Goal: Information Seeking & Learning: Check status

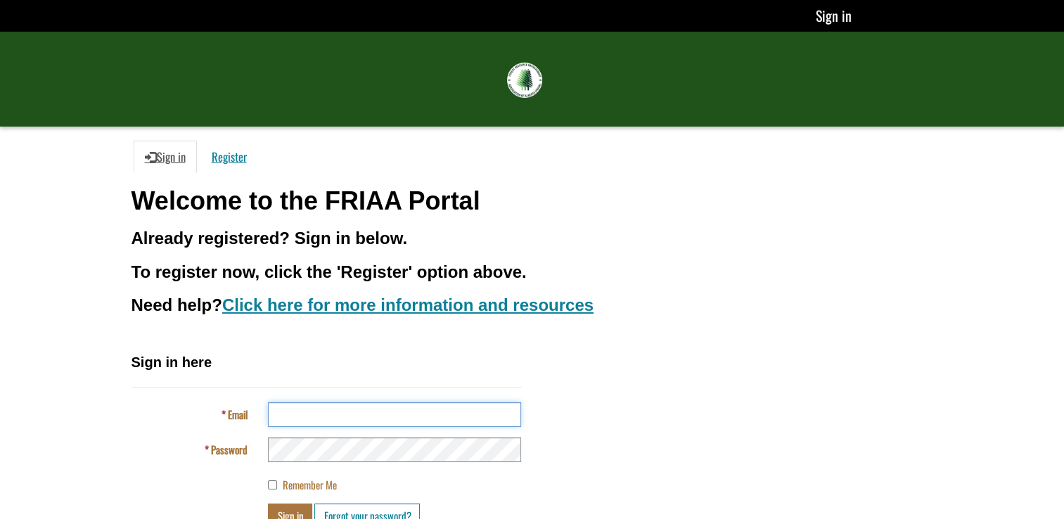
click at [354, 411] on input "Email" at bounding box center [394, 414] width 253 height 25
type input "**********"
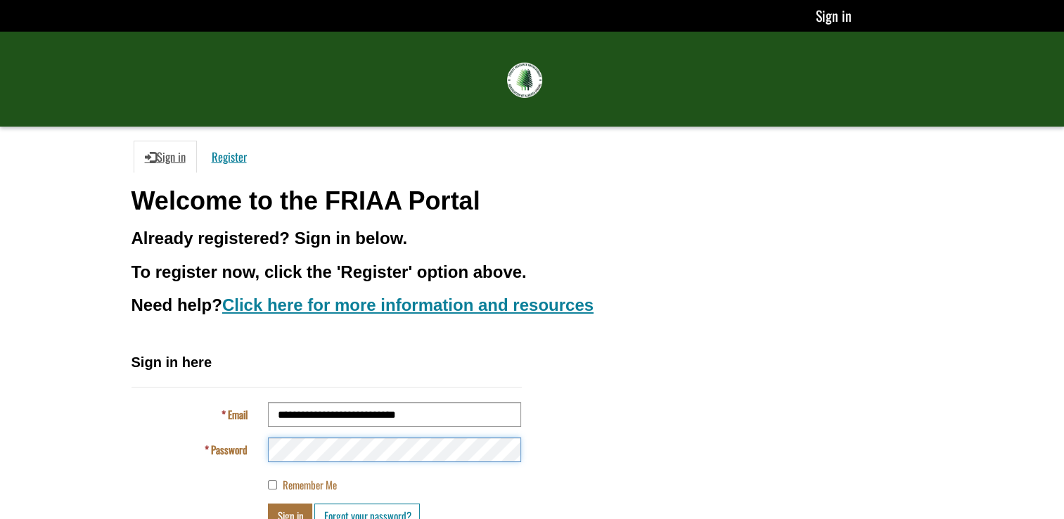
click at [268, 503] on button "Sign in" at bounding box center [290, 515] width 44 height 25
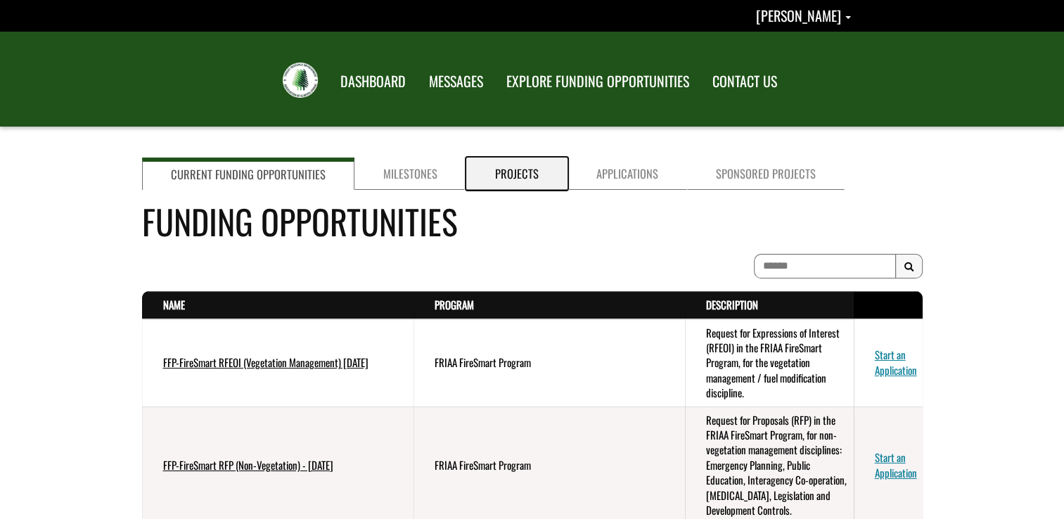
click at [505, 174] on link "Projects" at bounding box center [516, 173] width 101 height 32
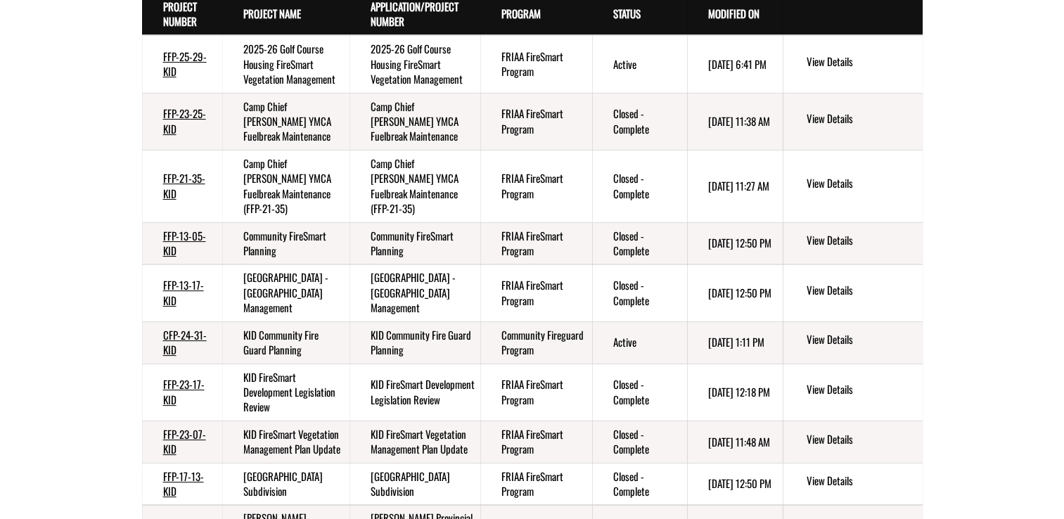
scroll to position [281, 0]
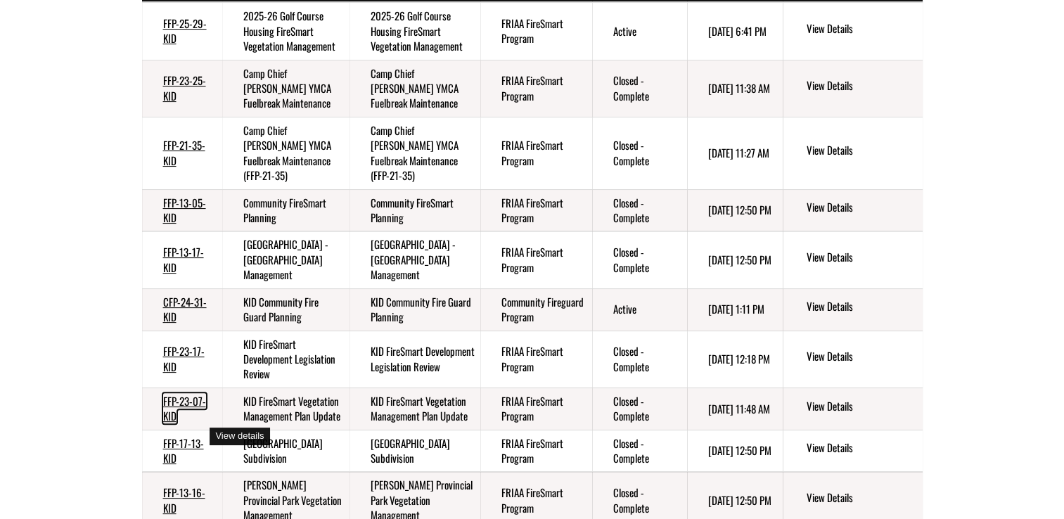
click at [180, 423] on link "FFP-23-07-KID" at bounding box center [184, 408] width 43 height 30
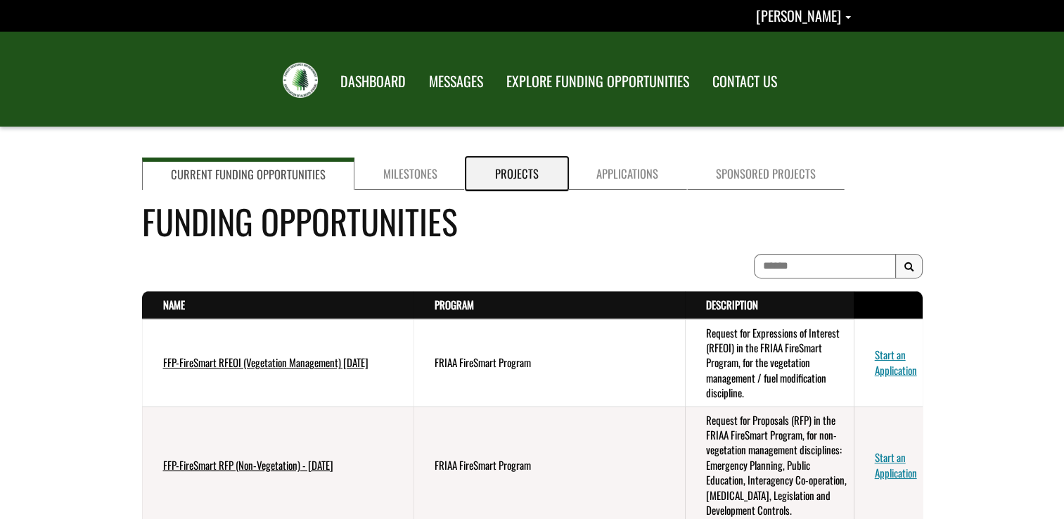
click at [517, 175] on link "Projects" at bounding box center [516, 173] width 101 height 32
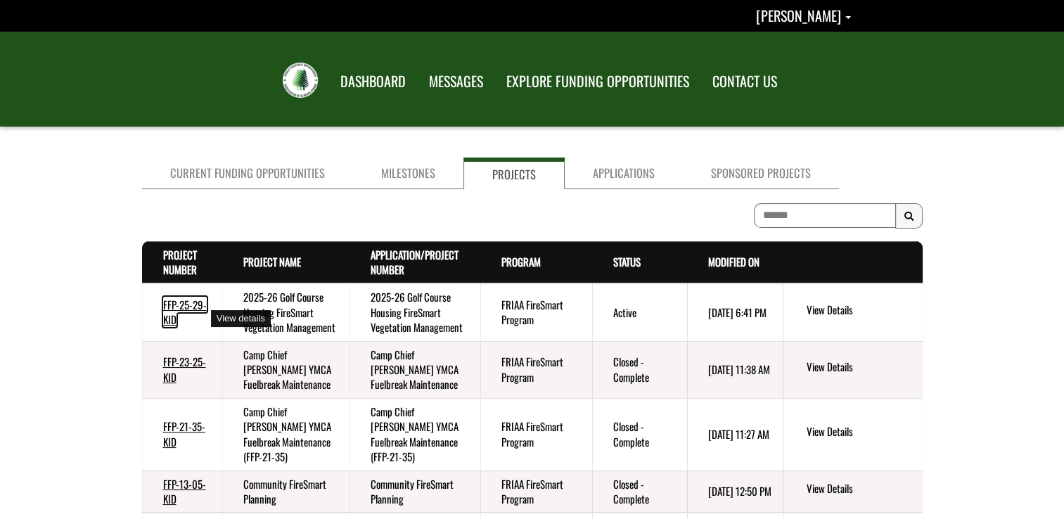
click at [183, 314] on link "FFP-25-29-KID" at bounding box center [185, 312] width 44 height 30
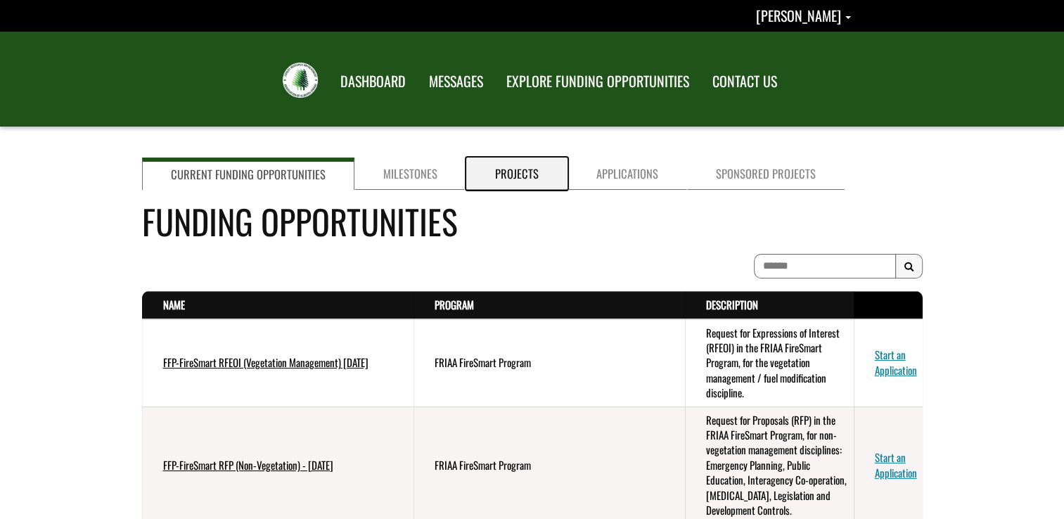
click at [485, 179] on link "Projects" at bounding box center [516, 173] width 101 height 32
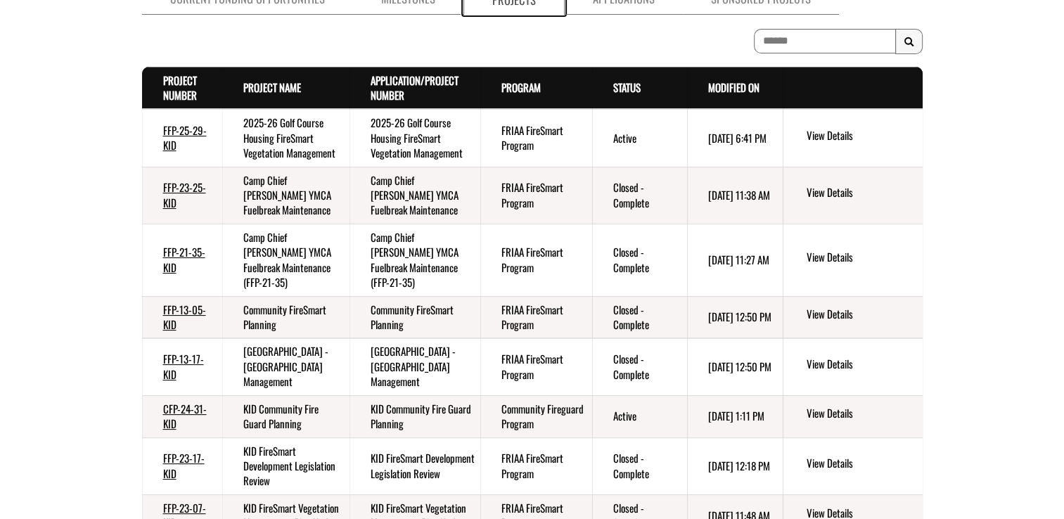
scroll to position [211, 0]
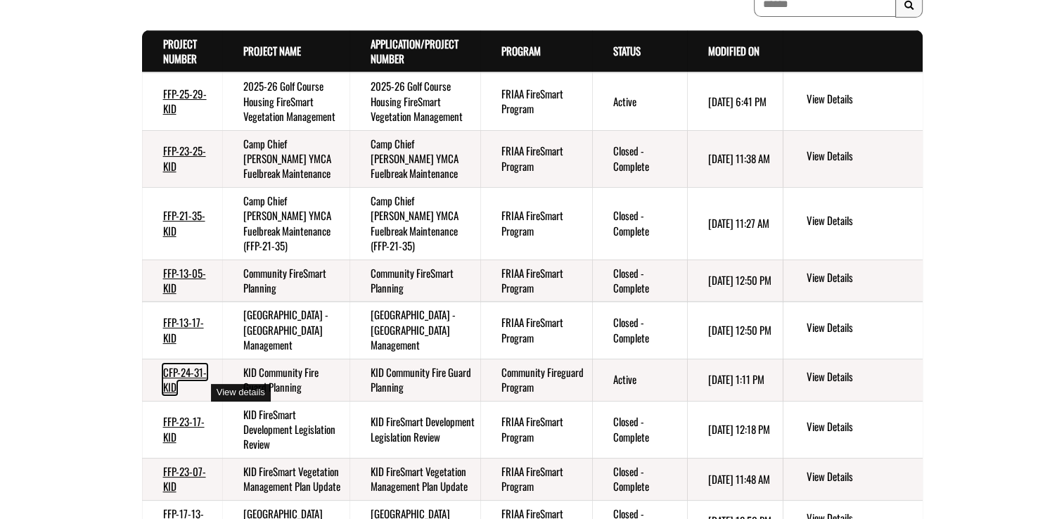
click at [191, 387] on link "CFP-24-31-KID" at bounding box center [185, 379] width 44 height 30
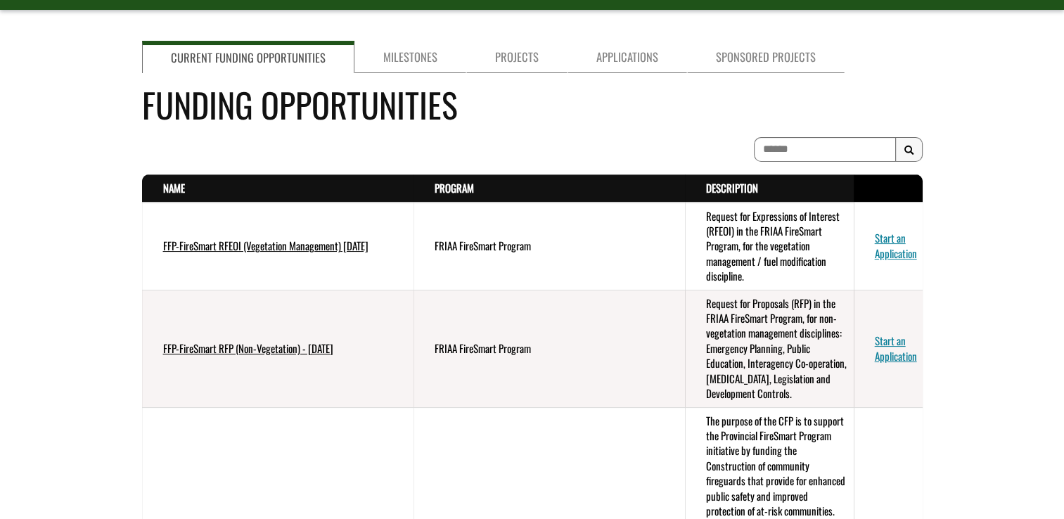
scroll to position [70, 0]
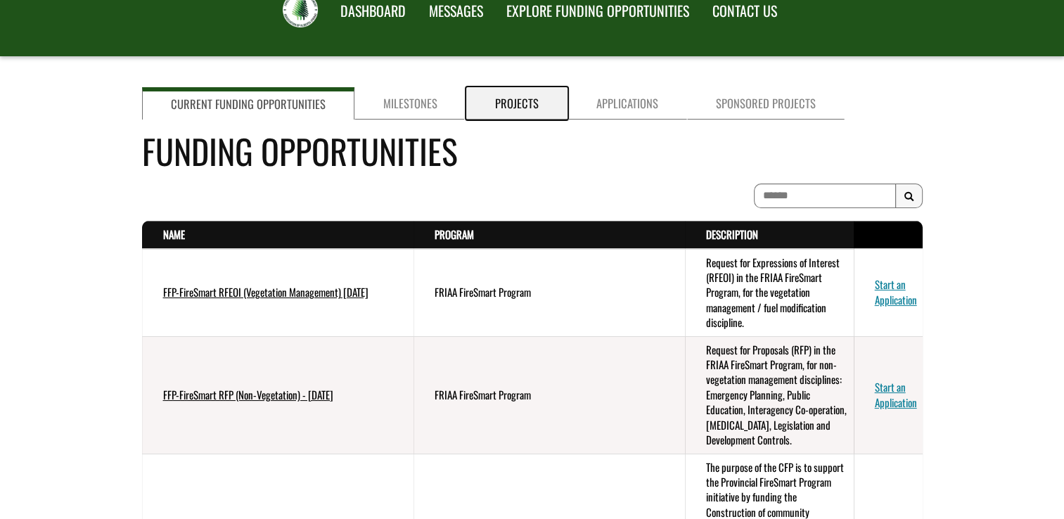
click at [509, 111] on link "Projects" at bounding box center [516, 103] width 101 height 32
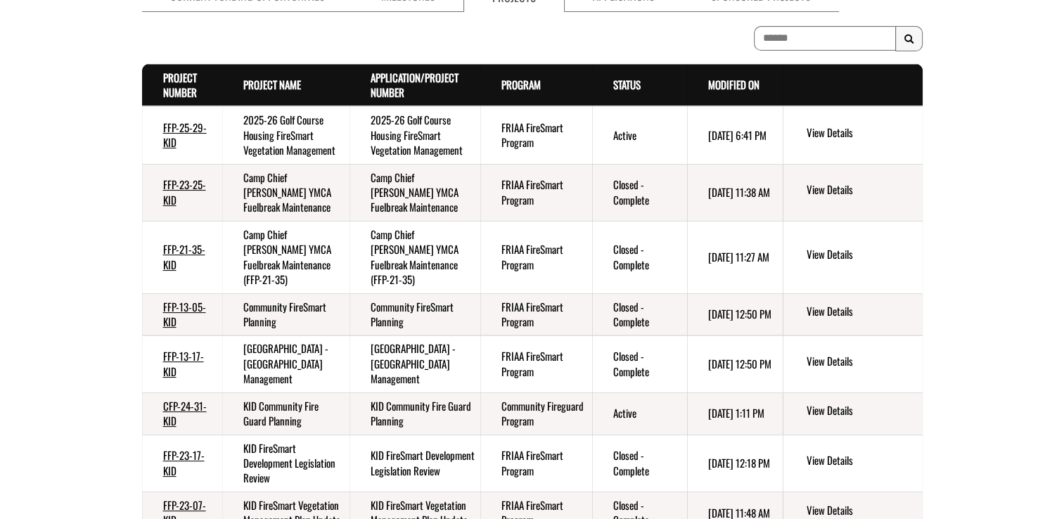
scroll to position [211, 0]
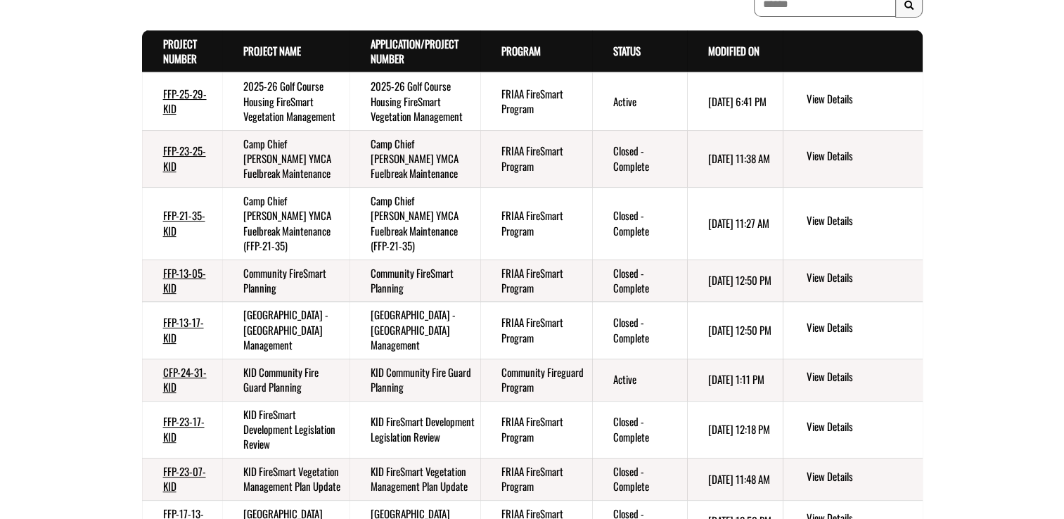
click at [173, 453] on td "FFP-23-17-KID" at bounding box center [182, 429] width 80 height 57
click at [176, 444] on link "FFP-23-17-KID" at bounding box center [183, 428] width 41 height 30
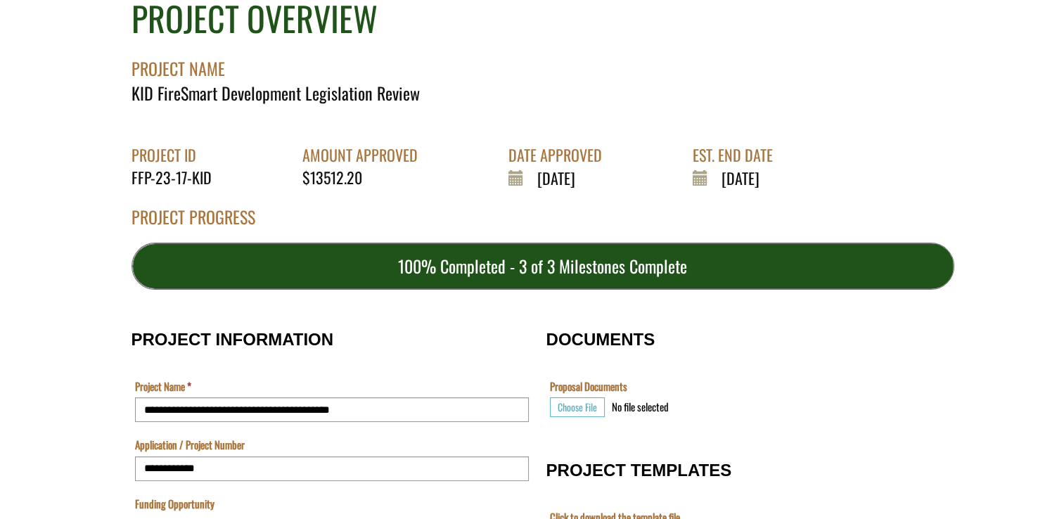
scroll to position [141, 0]
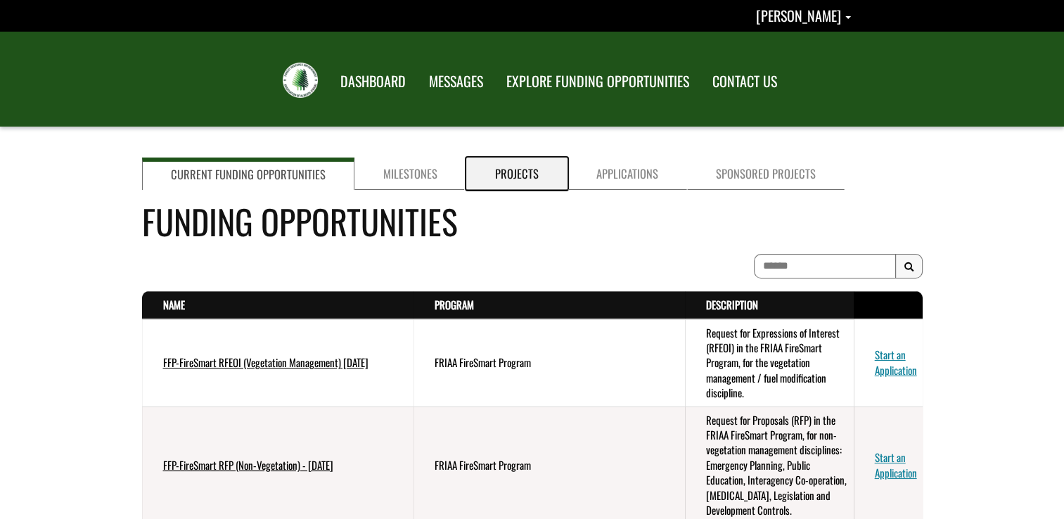
click at [512, 167] on link "Projects" at bounding box center [516, 173] width 101 height 32
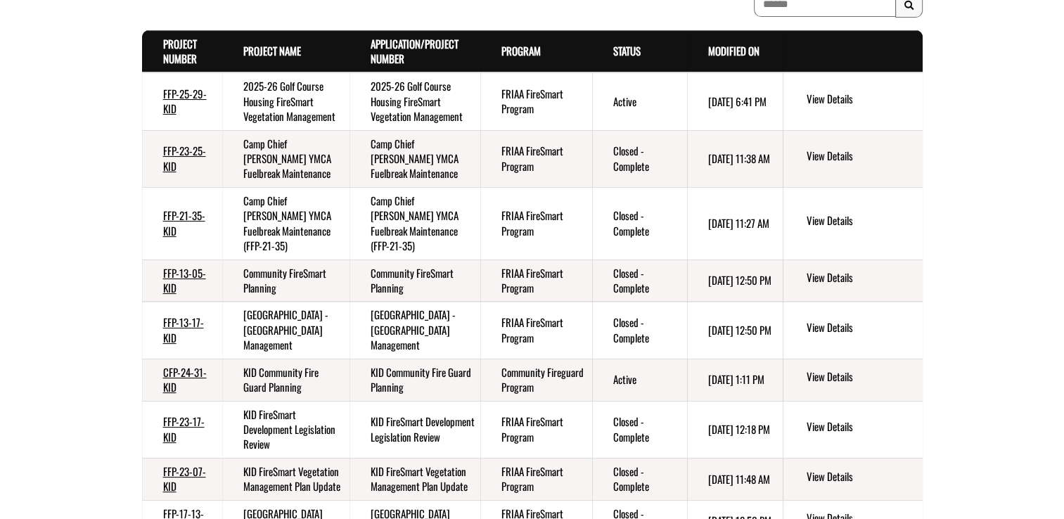
scroll to position [281, 0]
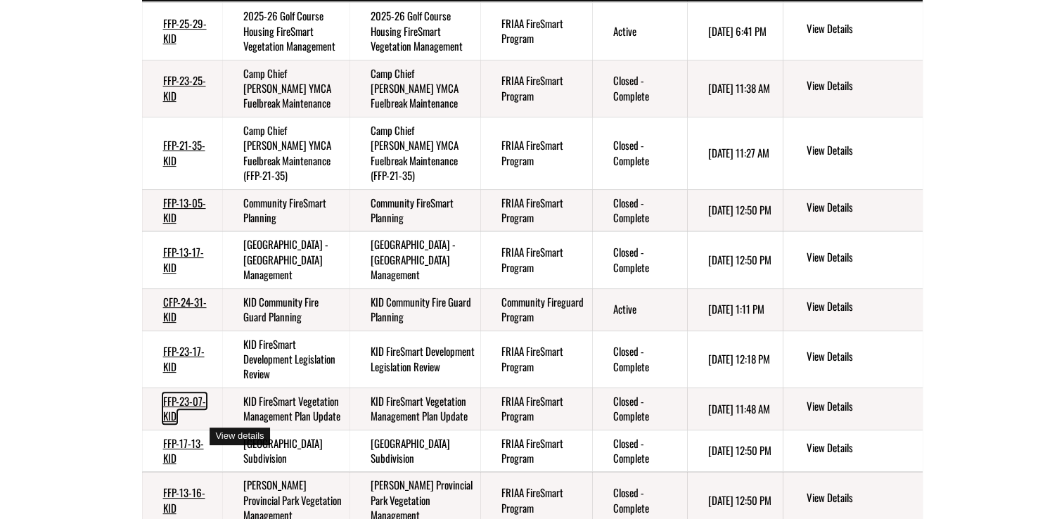
click at [180, 423] on link "FFP-23-07-KID" at bounding box center [184, 408] width 43 height 30
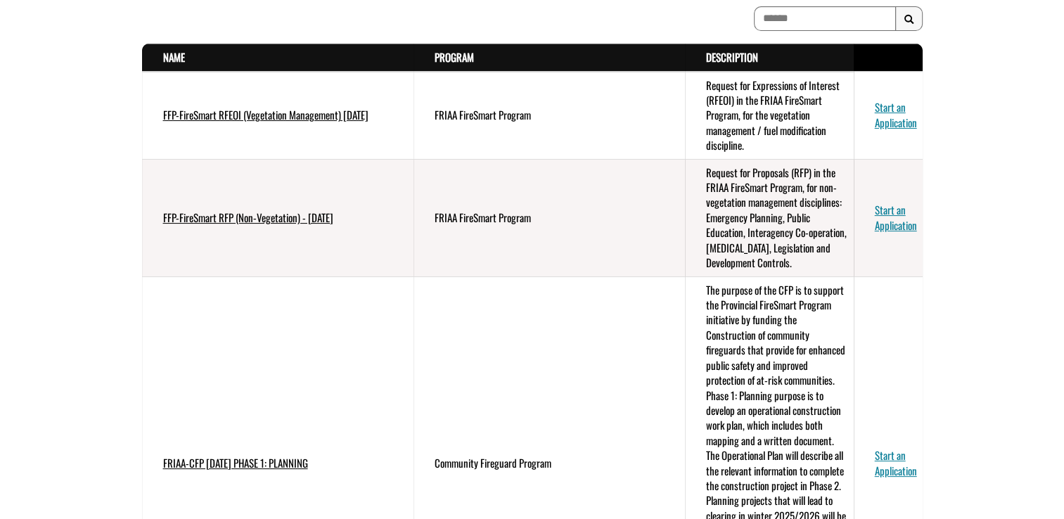
scroll to position [70, 0]
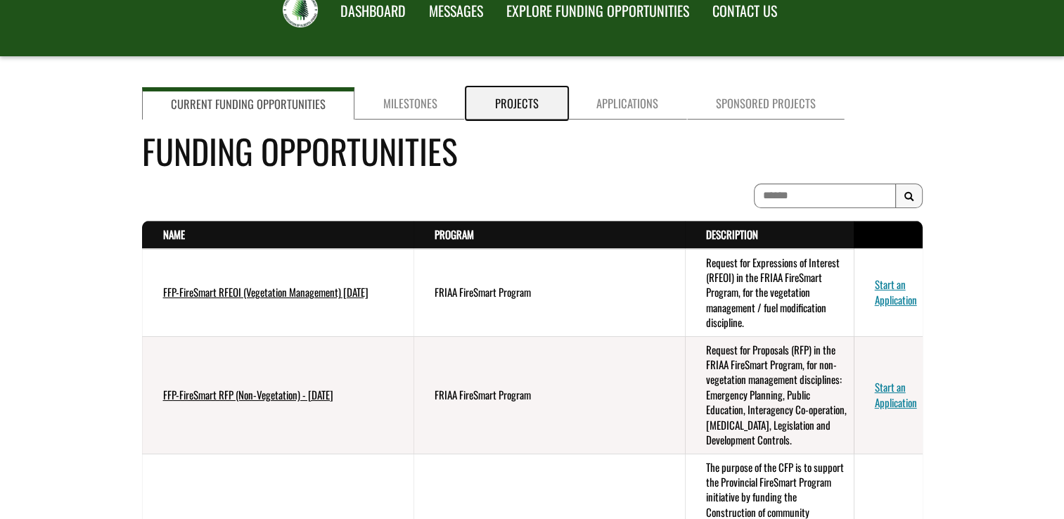
click at [492, 114] on link "Projects" at bounding box center [516, 103] width 101 height 32
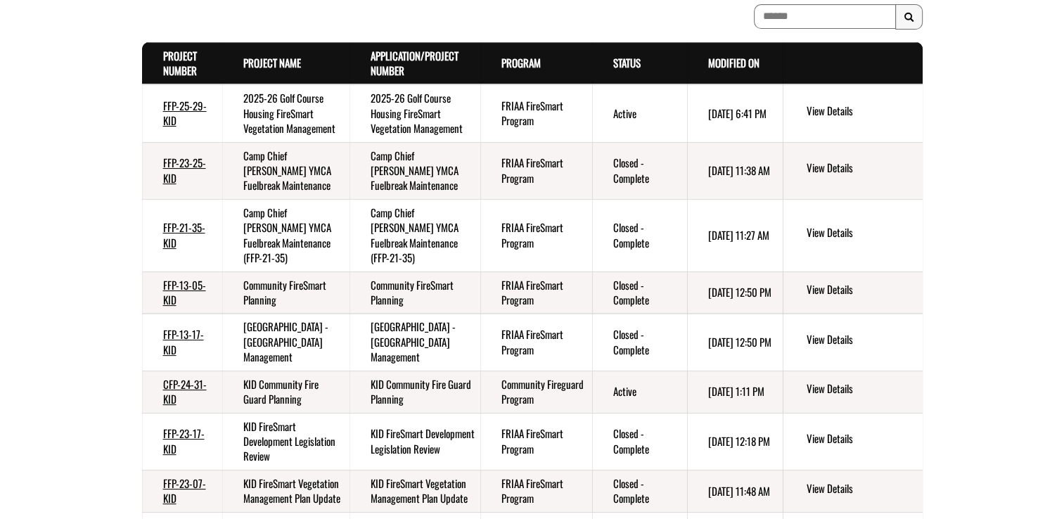
scroll to position [0, 0]
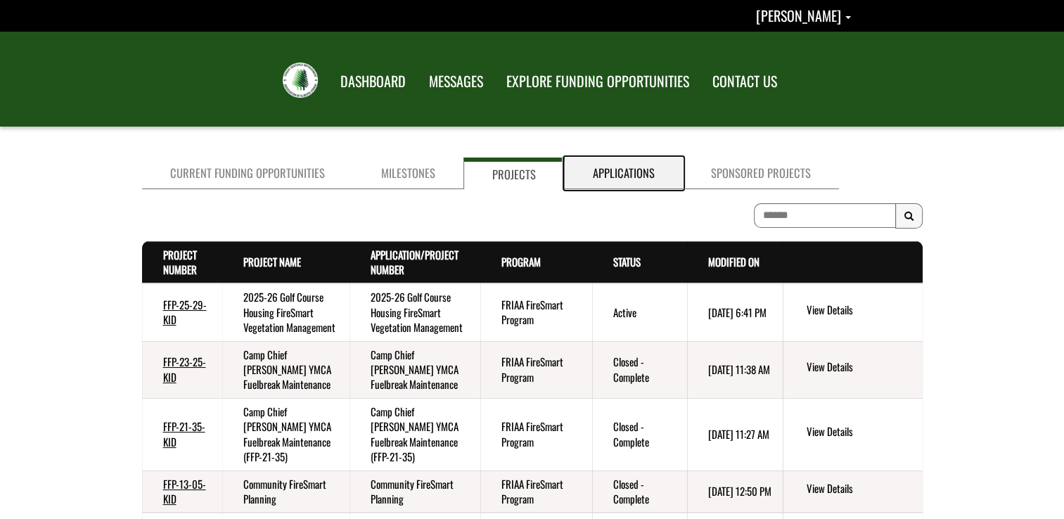
click at [575, 181] on link "Applications" at bounding box center [623, 173] width 118 height 32
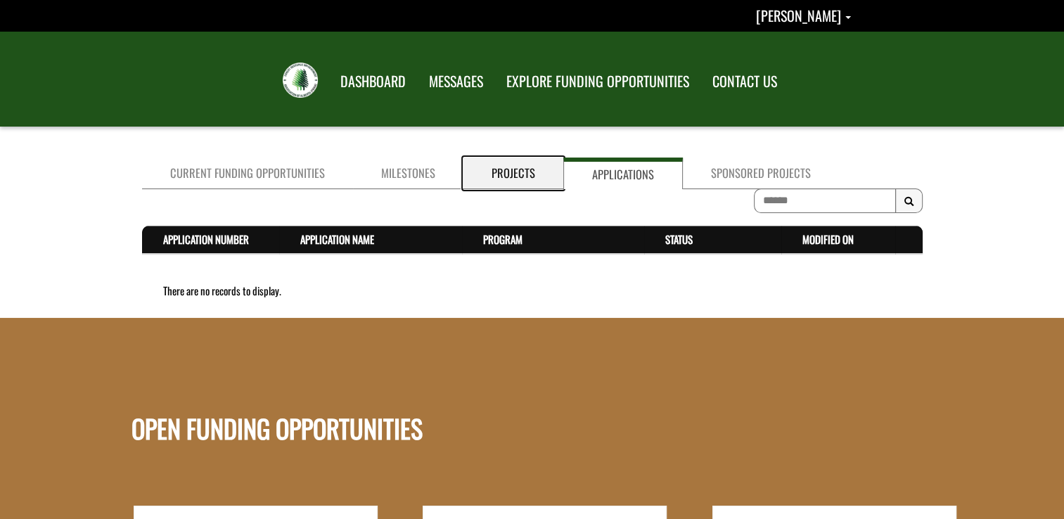
click at [500, 181] on link "Projects" at bounding box center [513, 173] width 100 height 32
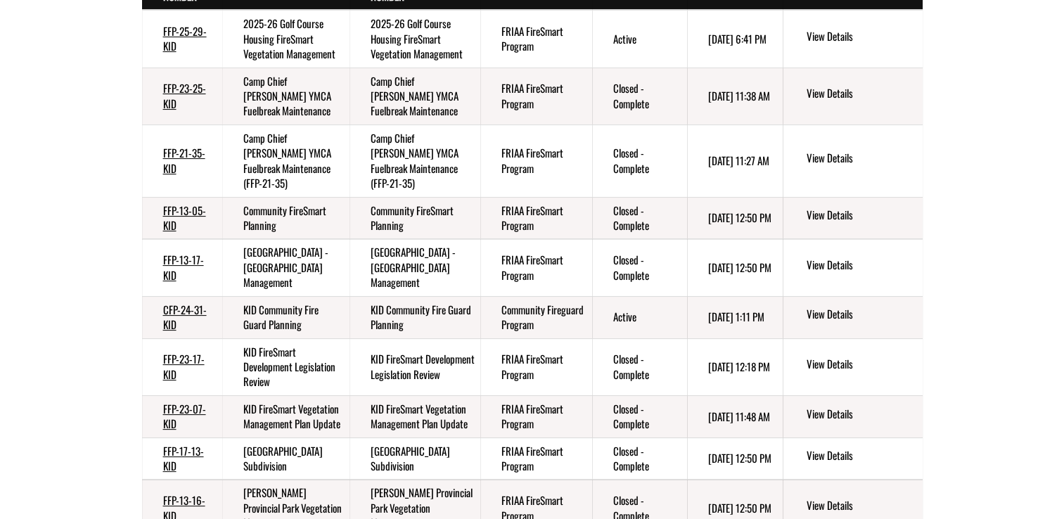
scroll to position [211, 0]
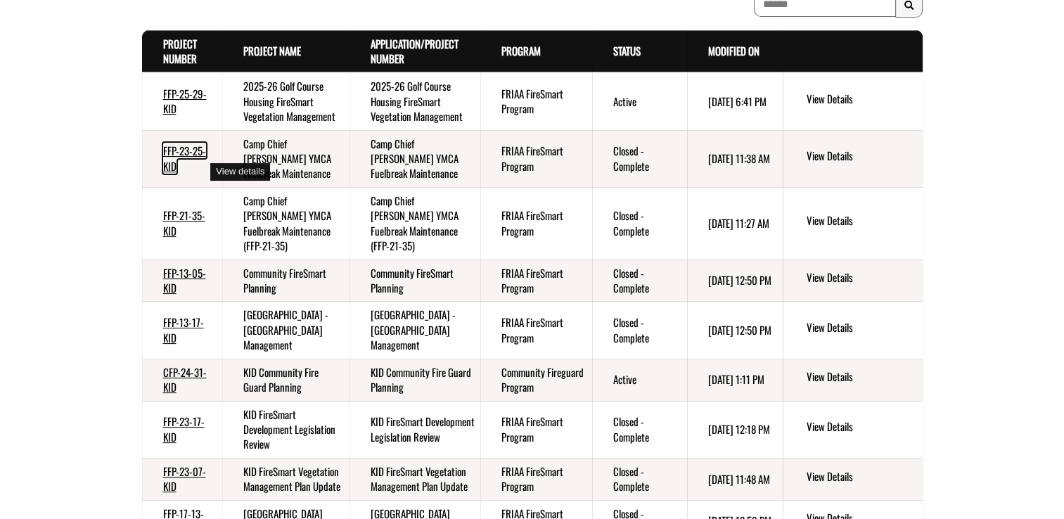
click at [197, 172] on link "FFP-23-25-KID" at bounding box center [184, 158] width 43 height 30
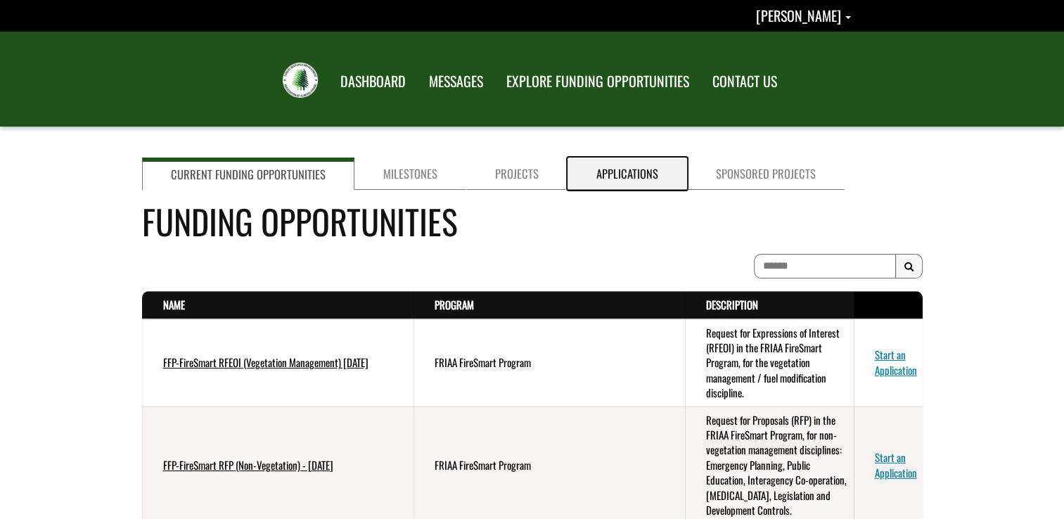
click at [612, 168] on link "Applications" at bounding box center [627, 173] width 120 height 32
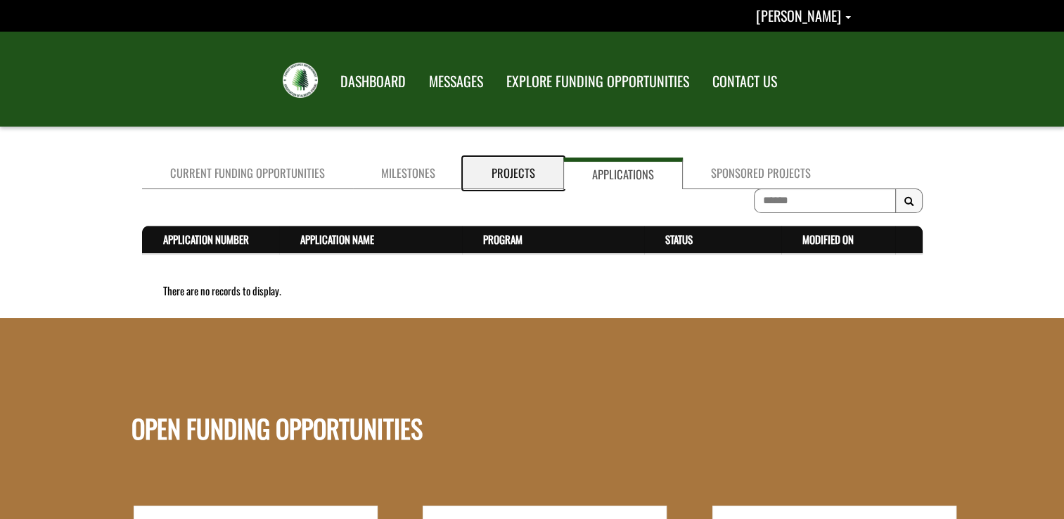
click at [534, 181] on link "Projects" at bounding box center [513, 173] width 100 height 32
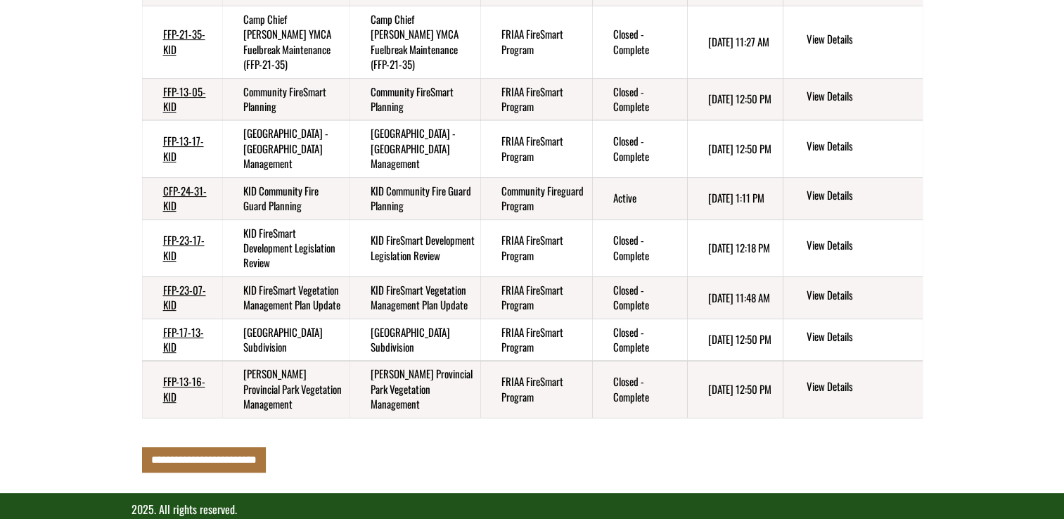
scroll to position [422, 0]
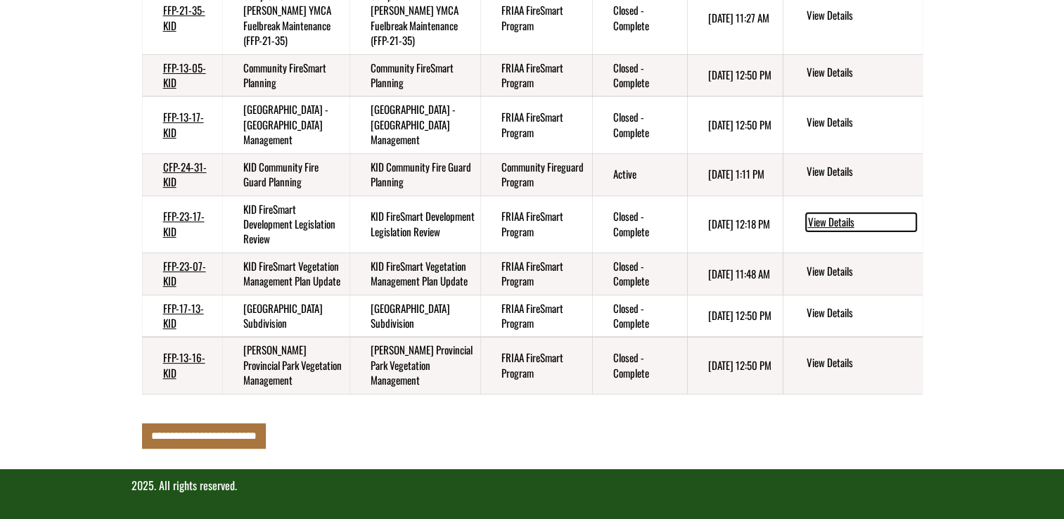
click at [841, 229] on link "View Details" at bounding box center [861, 222] width 110 height 18
